Goal: Information Seeking & Learning: Learn about a topic

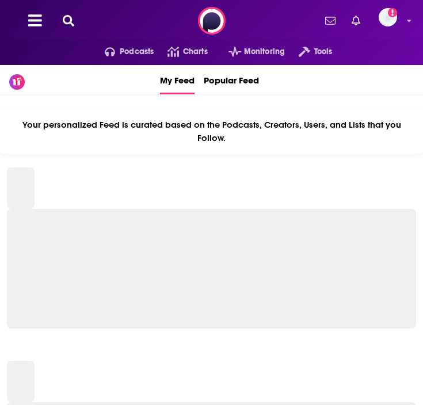
click at [63, 22] on icon at bounding box center [69, 21] width 12 height 12
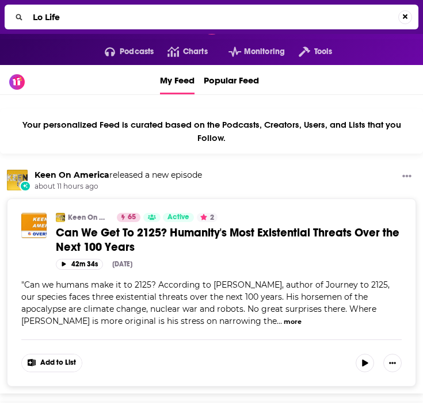
type input "Lo Life"
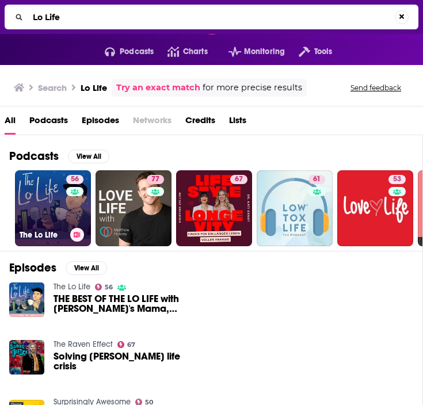
click at [38, 213] on link "56 The Lo Life" at bounding box center [53, 208] width 76 height 76
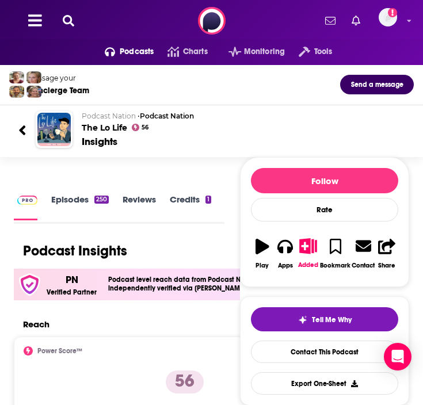
click at [22, 131] on icon at bounding box center [22, 130] width 6 height 10
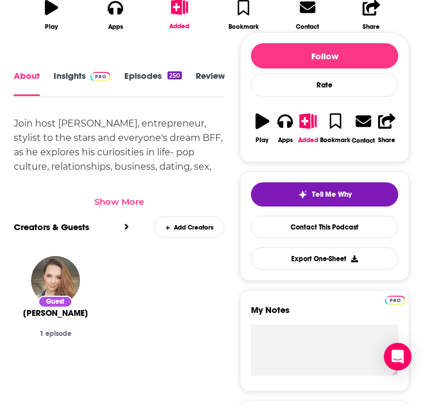
scroll to position [393, 0]
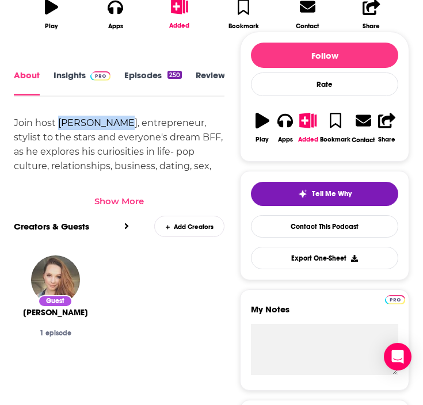
drag, startPoint x: 123, startPoint y: 123, endPoint x: 57, endPoint y: 123, distance: 65.6
click at [58, 123] on div "Join host Lo VonRumpf, entrepreneur, stylist to the stars and everyone's dream …" at bounding box center [119, 216] width 211 height 201
copy div "Lo VonRumpf,"
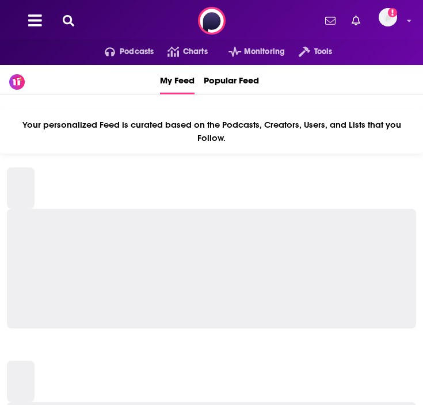
click at [67, 23] on icon at bounding box center [69, 21] width 12 height 12
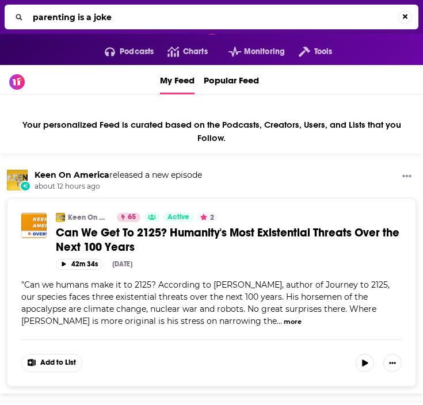
type input "parenting is a joke"
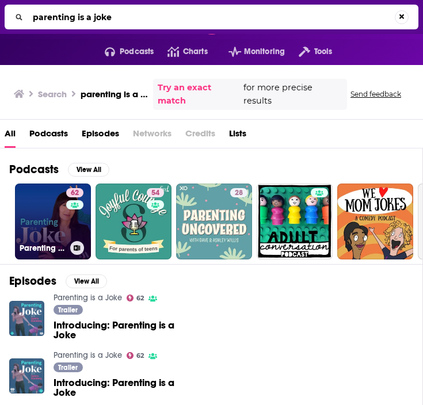
click at [47, 200] on link "62 Parenting is a Joke" at bounding box center [53, 222] width 76 height 76
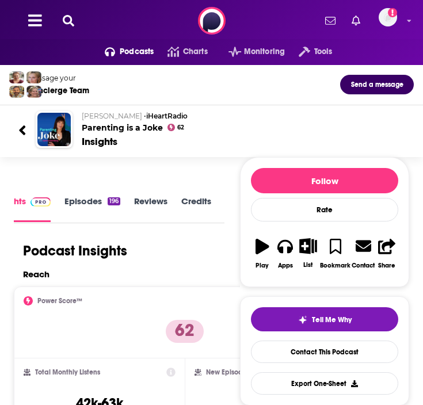
drag, startPoint x: 142, startPoint y: 115, endPoint x: 81, endPoint y: 116, distance: 61.0
click at [82, 116] on p "[PERSON_NAME] • iHeartRadio" at bounding box center [243, 116] width 323 height 9
